Goal: Task Accomplishment & Management: Manage account settings

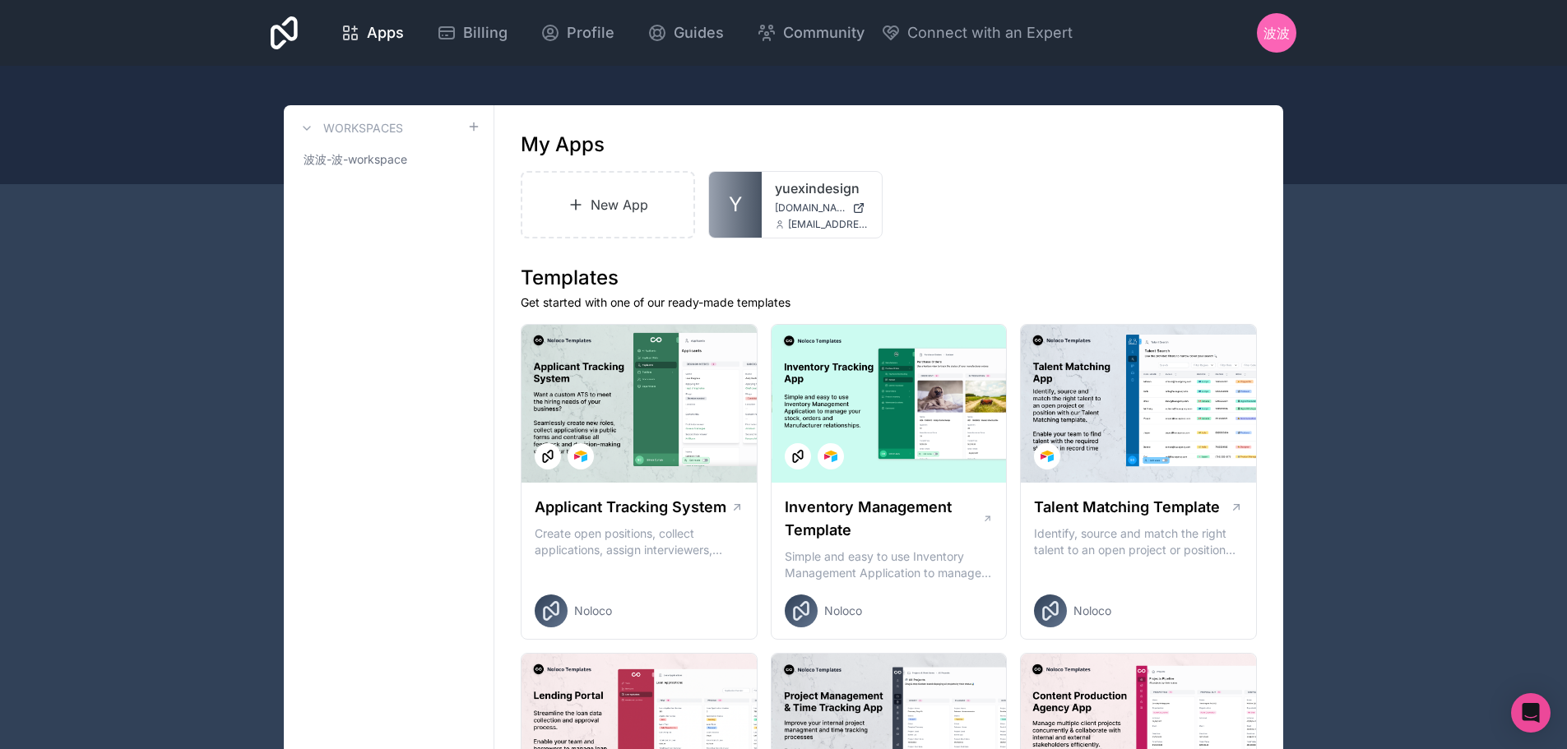
click at [748, 203] on link "Y" at bounding box center [735, 205] width 53 height 66
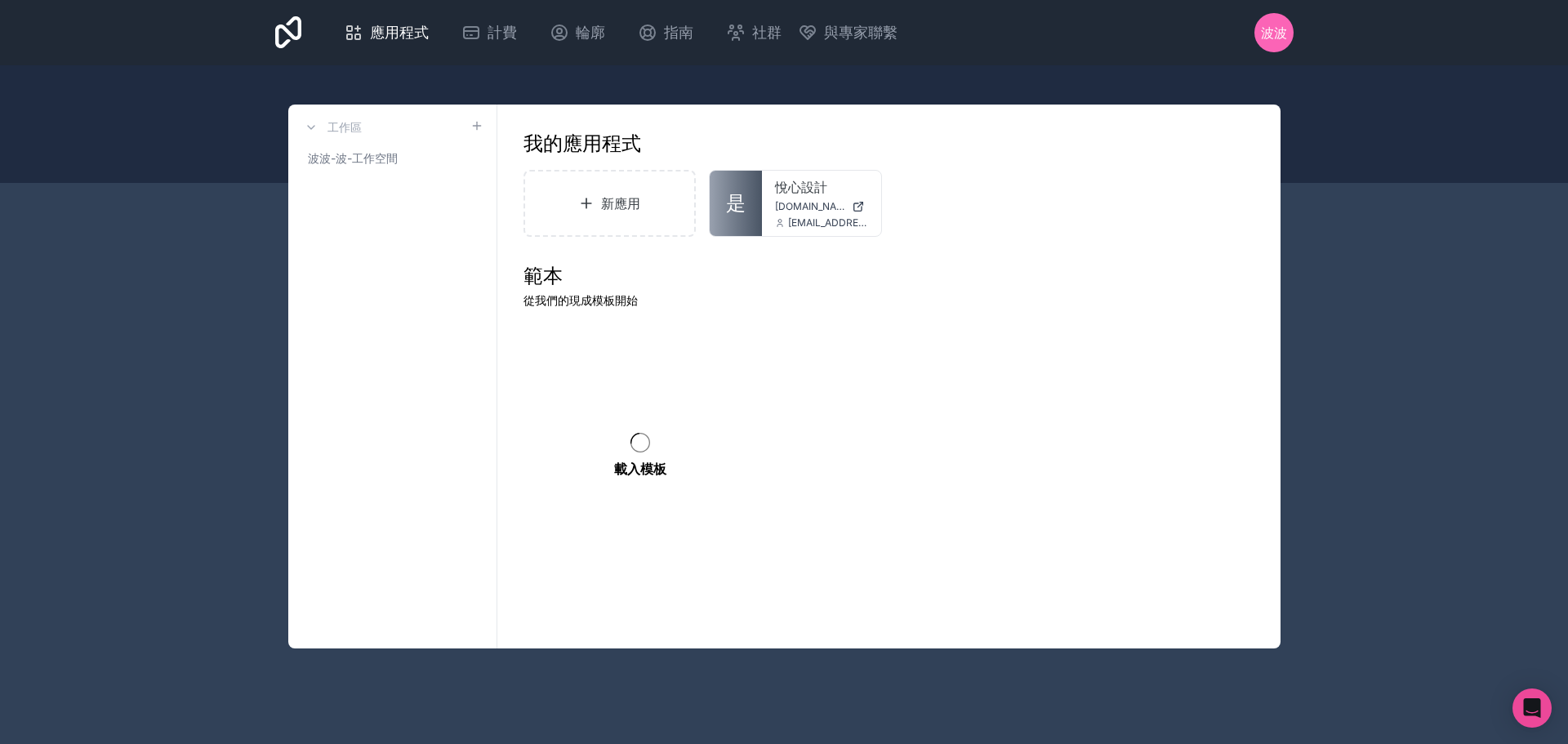
click at [492, 32] on font "計費" at bounding box center [502, 32] width 30 height 17
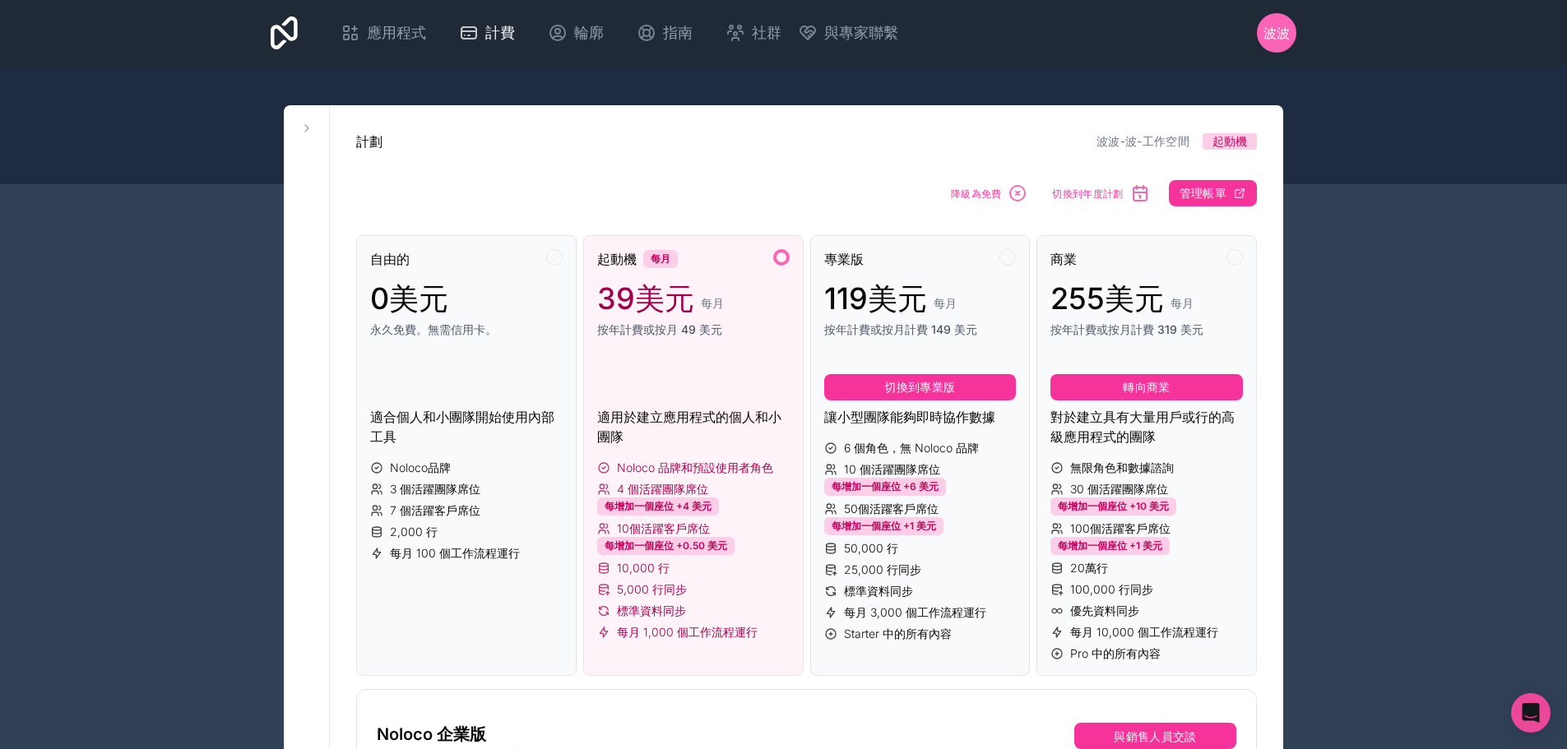
click at [1244, 193] on icon "button" at bounding box center [1239, 193] width 13 height 13
